Goal: Transaction & Acquisition: Purchase product/service

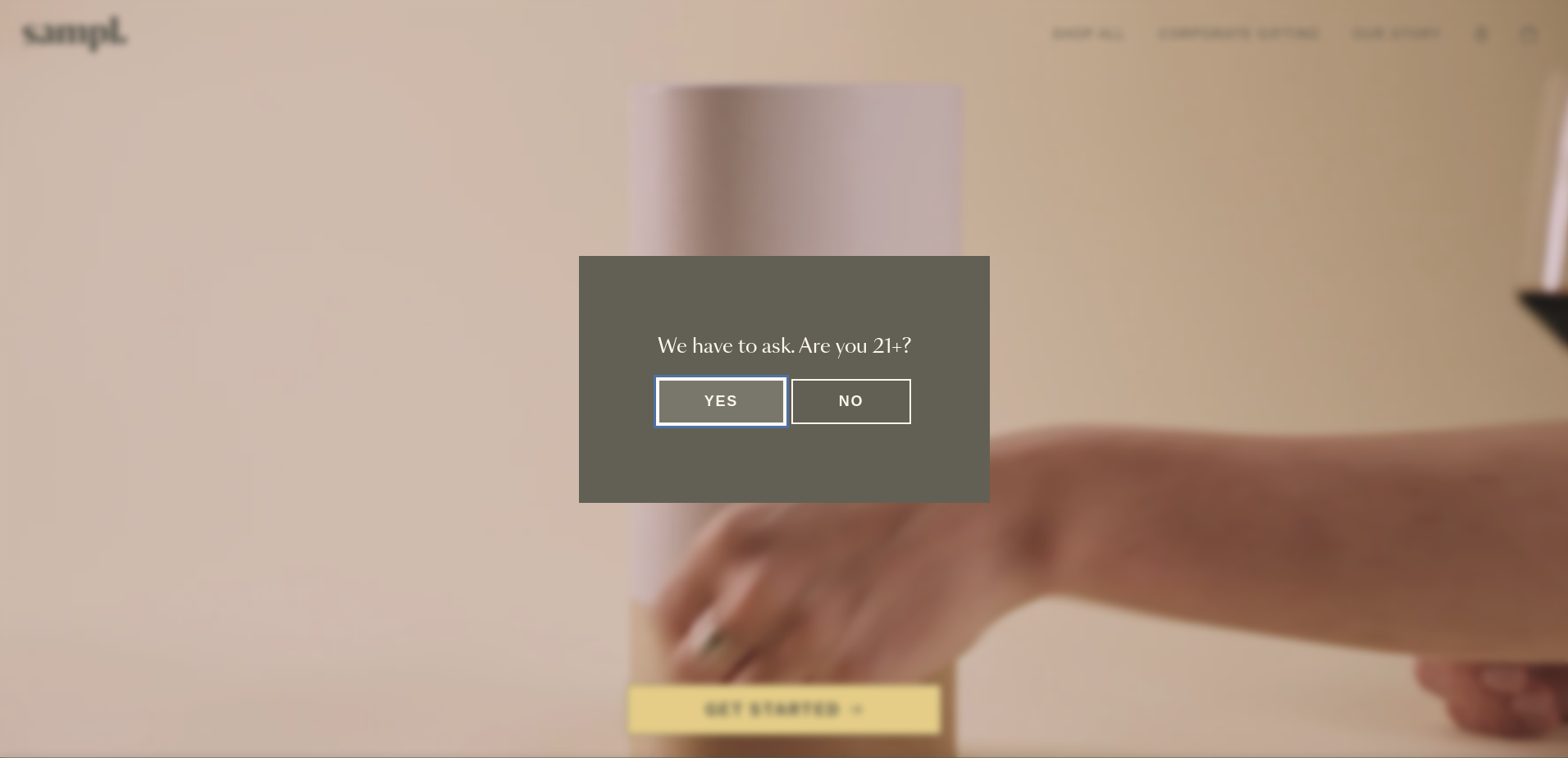
click at [720, 406] on button "Yes" at bounding box center [722, 401] width 128 height 45
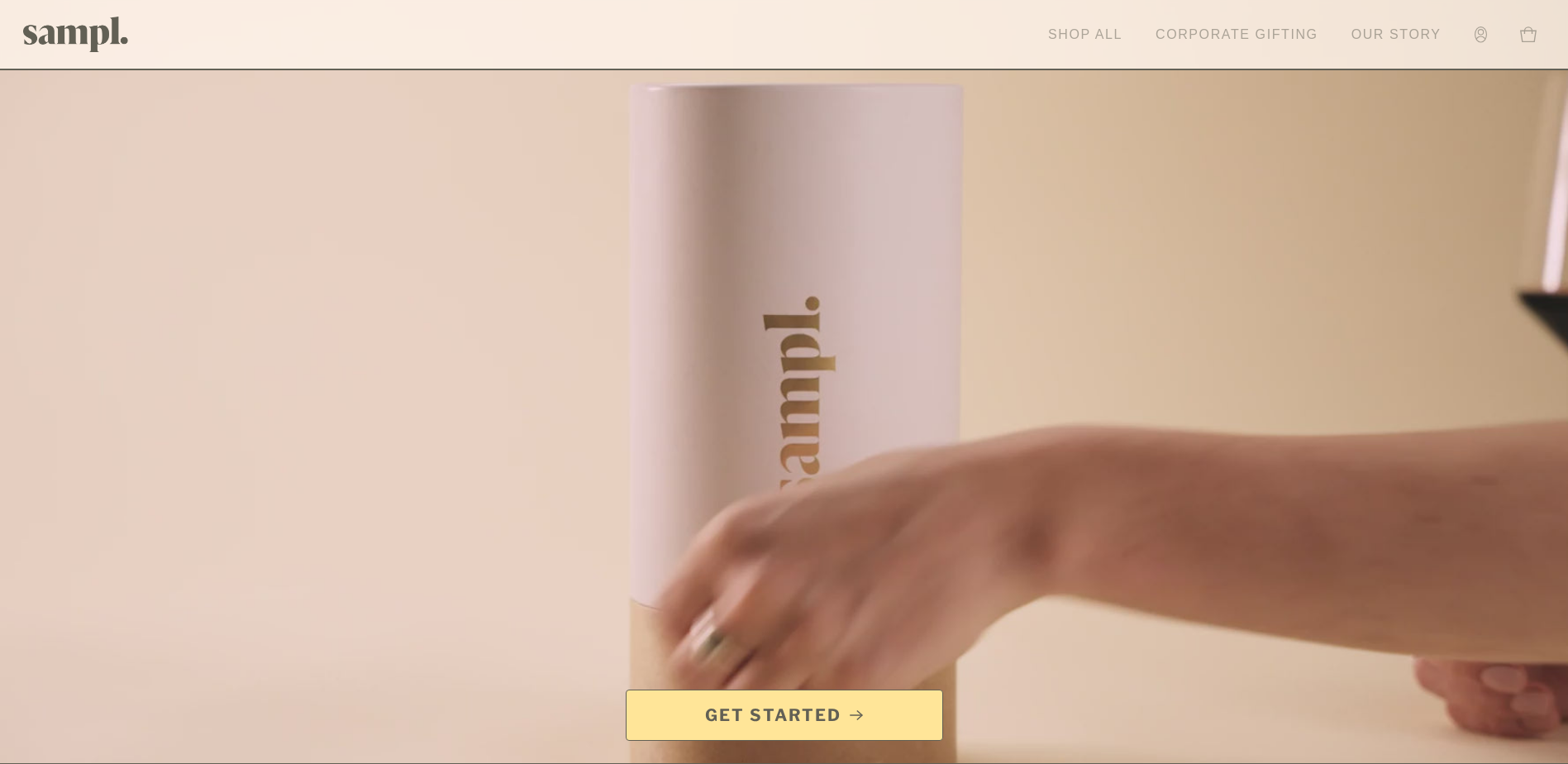
click at [1080, 38] on link "Shop All" at bounding box center [1085, 34] width 91 height 37
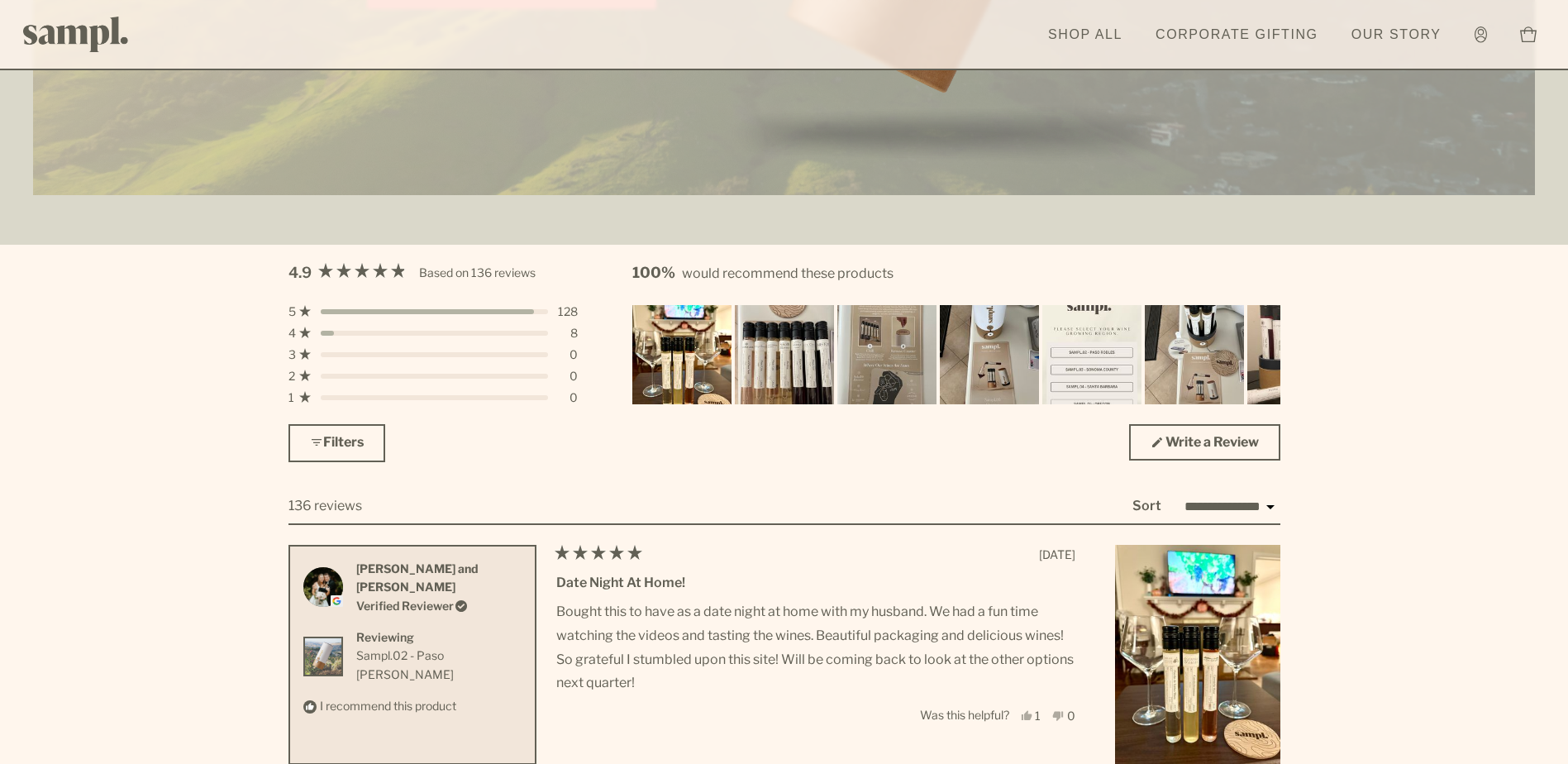
scroll to position [4464, 0]
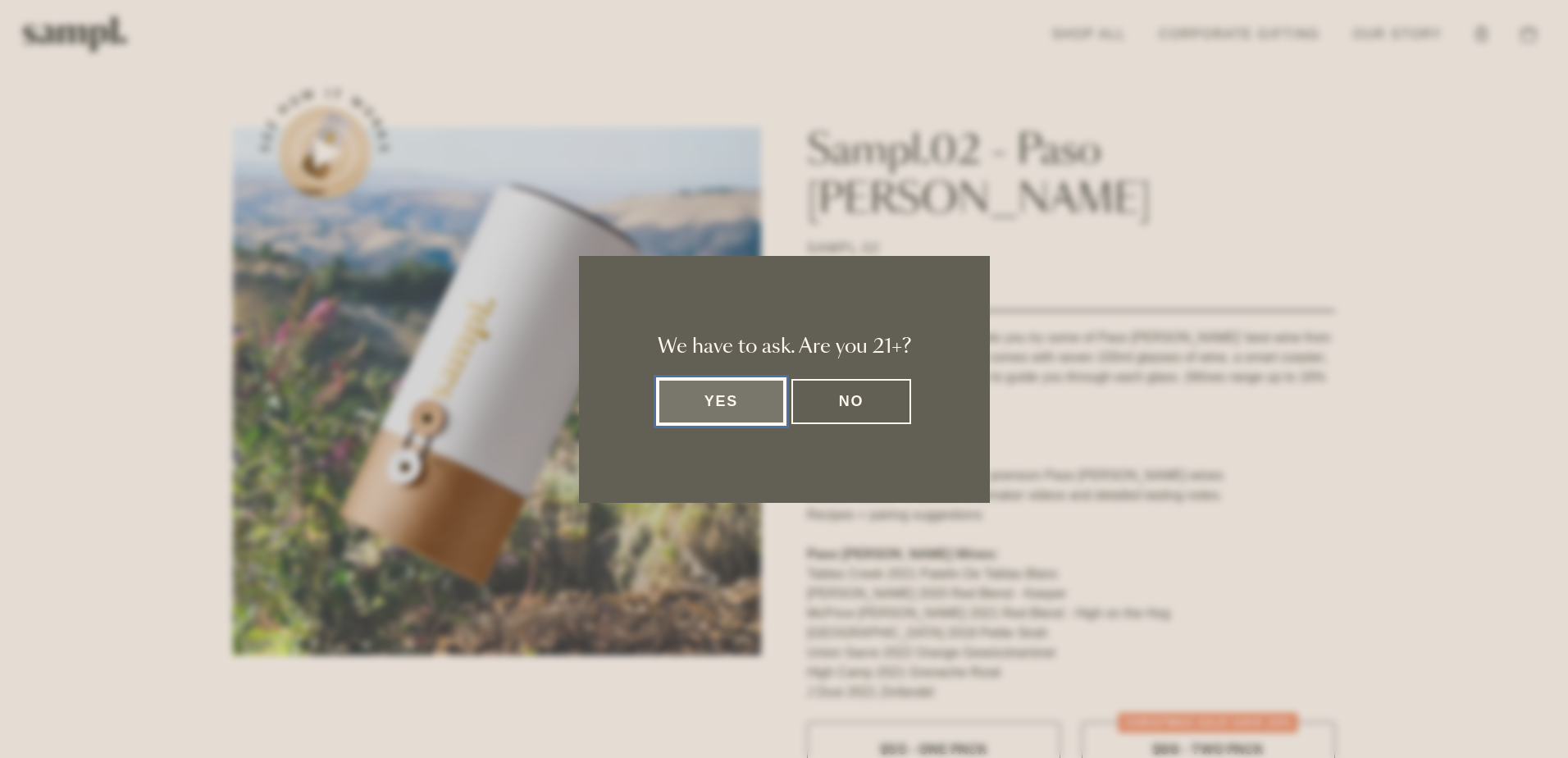
click at [711, 402] on button "Yes" at bounding box center [722, 401] width 128 height 45
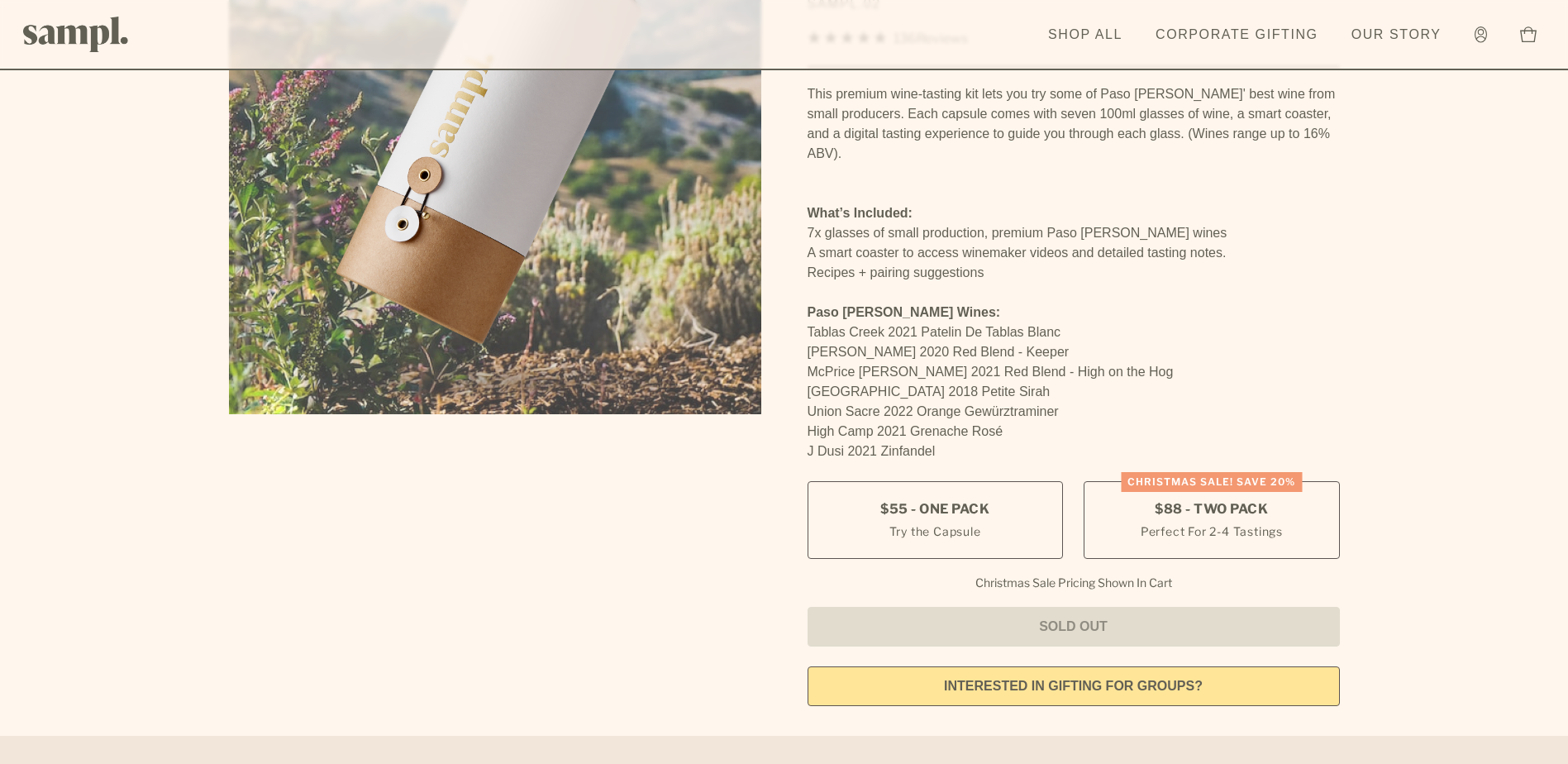
scroll to position [248, 0]
